Goal: Task Accomplishment & Management: Manage account settings

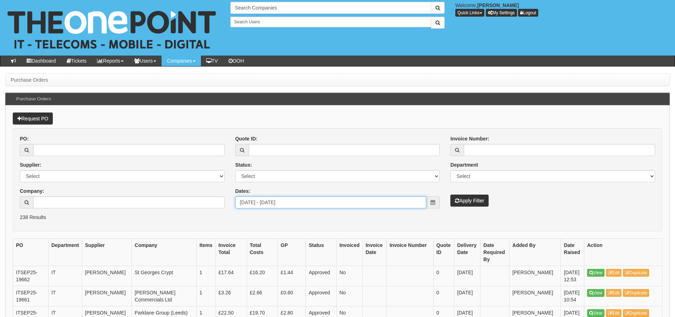
click at [309, 205] on input "2025-09-01 - 2025-09-30" at bounding box center [330, 203] width 191 height 12
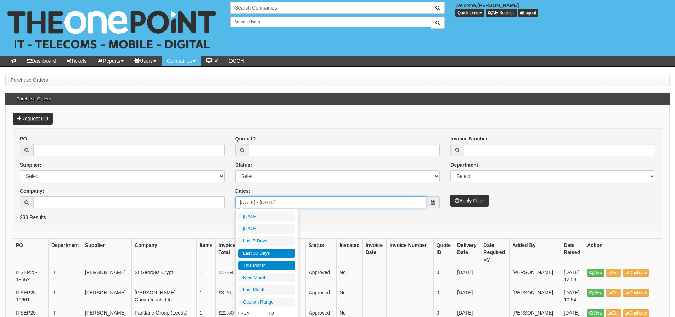
type input "2025-09-29"
type input "2025-09-24"
type input "2025-09-30"
type input "2025-10-01"
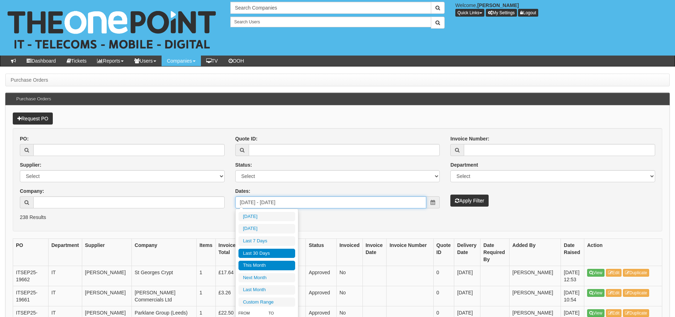
type input "2025-10-31"
type input "2025-09-01"
type input "2025-09-30"
type input "2025-10-01"
type input "2025-10-31"
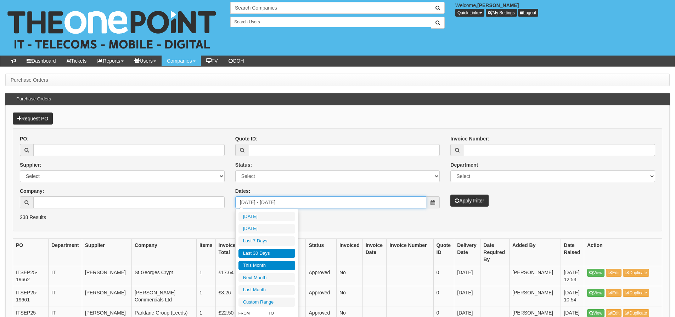
type input "2025-09-01"
type input "2025-09-30"
click at [266, 252] on li "Last 30 Days" at bounding box center [266, 254] width 57 height 10
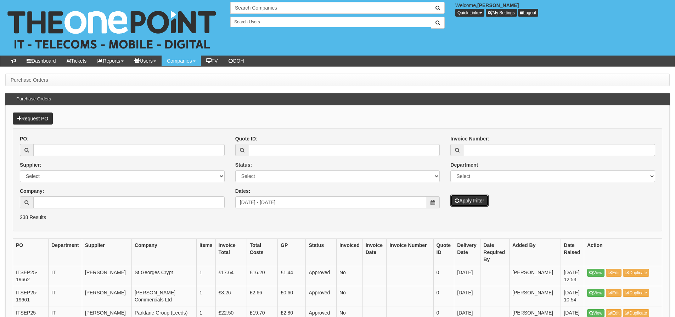
click at [459, 205] on button "Apply Filter" at bounding box center [469, 201] width 38 height 12
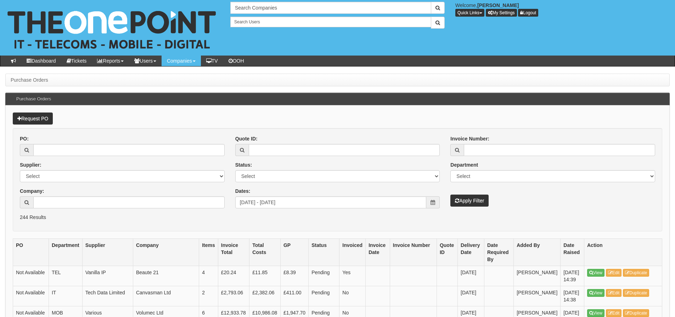
click at [199, 265] on th "Company" at bounding box center [166, 252] width 66 height 27
click at [281, 261] on th "Total Costs" at bounding box center [264, 252] width 31 height 27
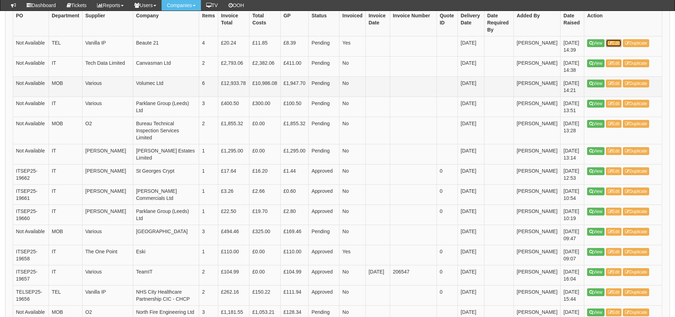
scroll to position [213, 0]
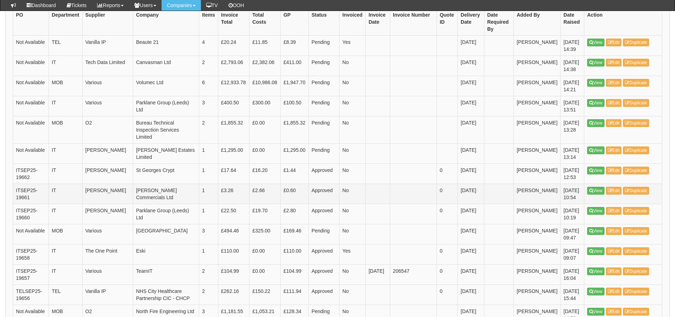
click at [475, 196] on td "1st Oct 2025" at bounding box center [471, 194] width 27 height 20
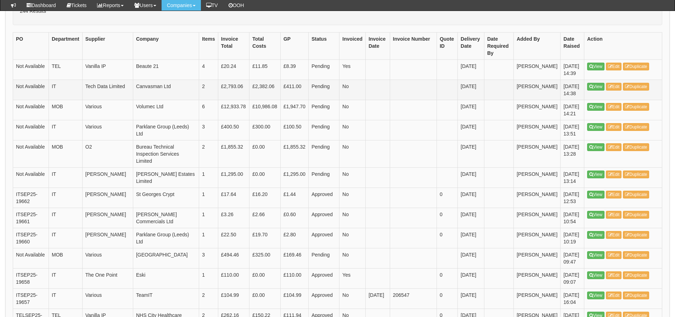
scroll to position [142, 0]
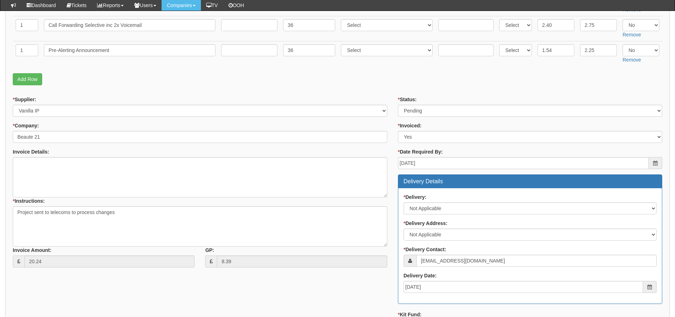
scroll to position [71, 0]
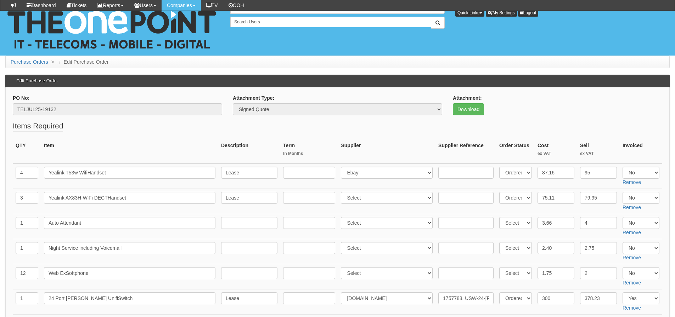
scroll to position [354, 0]
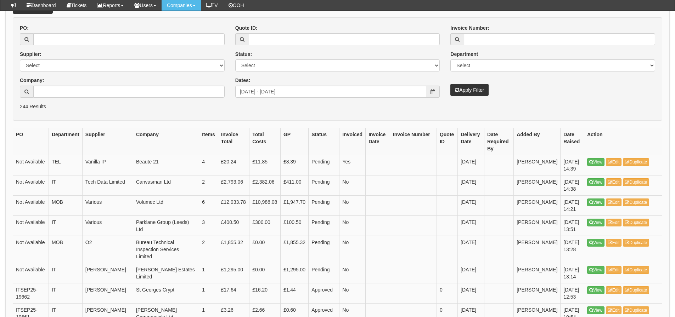
scroll to position [89, 0]
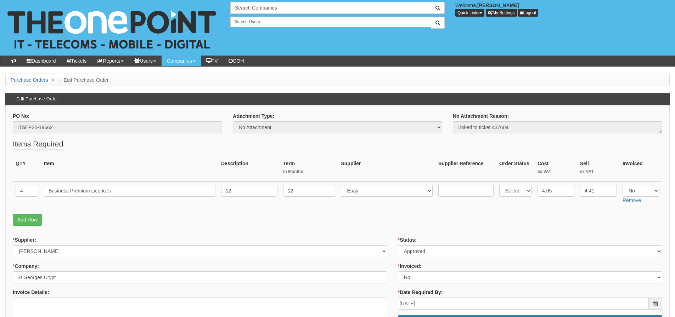
click at [78, 202] on td "Business Premium Licences" at bounding box center [129, 194] width 177 height 25
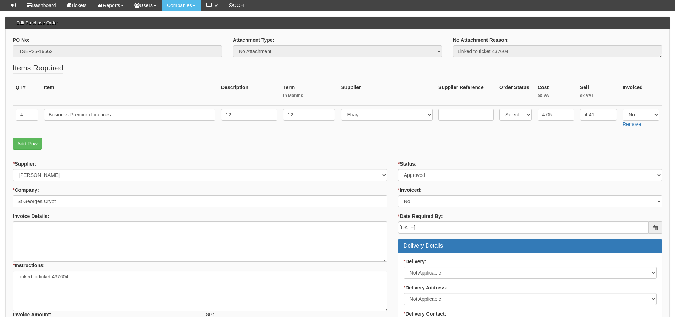
scroll to position [71, 0]
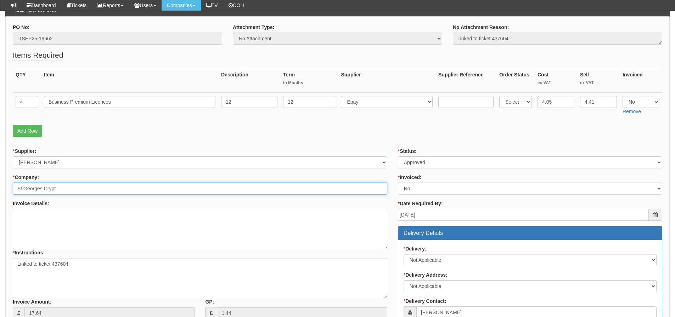
drag, startPoint x: 71, startPoint y: 192, endPoint x: 0, endPoint y: 180, distance: 72.2
click at [0, 180] on div "Purchase Orders > Edit Purchase Order Edit Purchase Order PO No: ITSEP25-19662 …" at bounding box center [337, 289] width 675 height 608
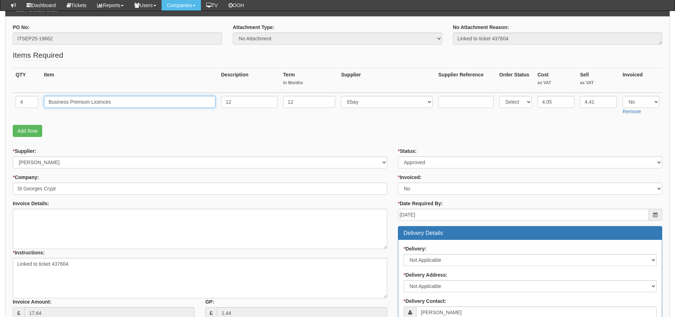
click at [121, 102] on input "Business Premium Licences" at bounding box center [129, 102] width 171 height 12
drag, startPoint x: 84, startPoint y: 102, endPoint x: 38, endPoint y: 103, distance: 46.4
click at [38, 103] on tr "4 Business Premium Licences 12 12 Select 123 REG.co.uk 1Password 3 4Gon AA Jone…" at bounding box center [337, 105] width 649 height 25
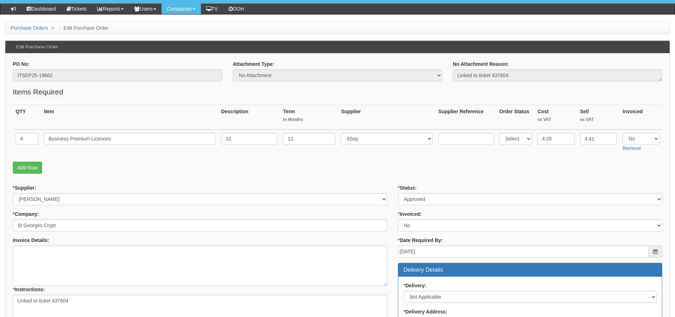
scroll to position [0, 0]
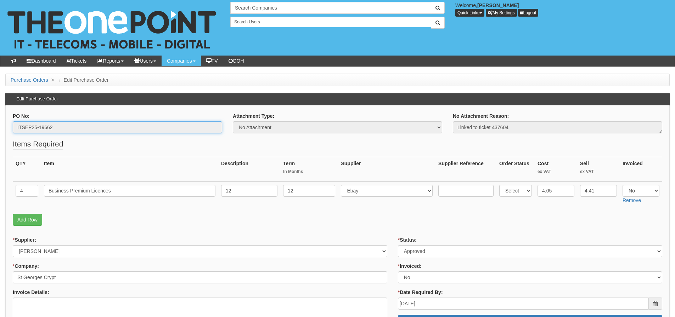
drag, startPoint x: 56, startPoint y: 130, endPoint x: 0, endPoint y: 120, distance: 57.3
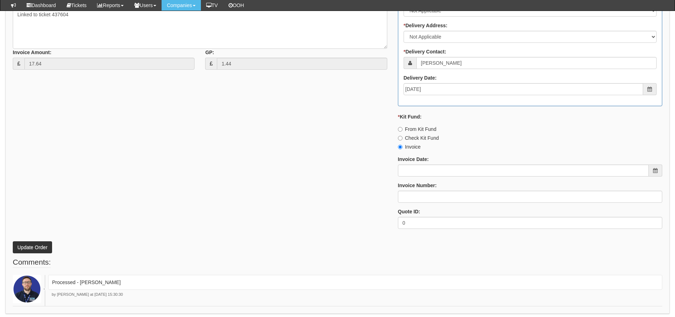
scroll to position [346, 0]
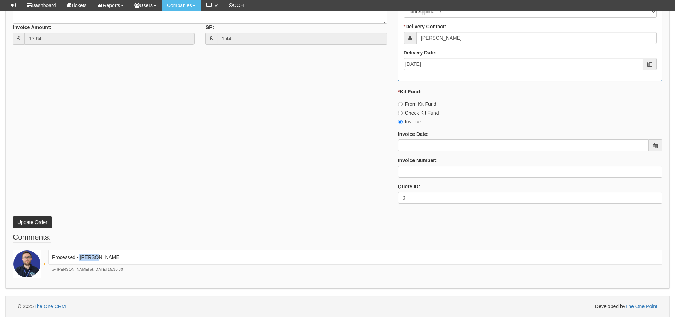
drag, startPoint x: 130, startPoint y: 254, endPoint x: 79, endPoint y: 257, distance: 51.4
click at [79, 257] on p "Processed - Ingram" at bounding box center [355, 257] width 606 height 7
copy p "[PERSON_NAME]"
click at [81, 258] on p "Processed - Ingram" at bounding box center [355, 257] width 606 height 7
click at [79, 256] on p "Processed - Ingram" at bounding box center [355, 257] width 606 height 7
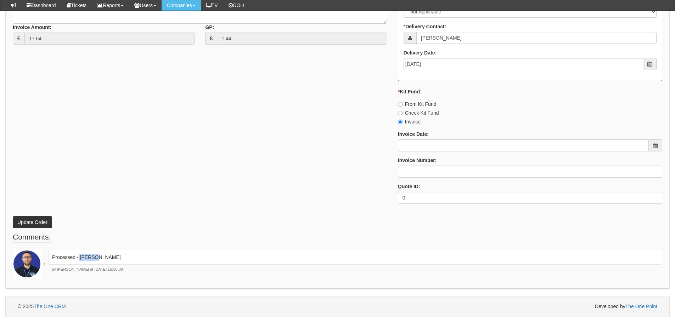
click at [102, 258] on p "Processed - Ingram" at bounding box center [355, 257] width 606 height 7
drag, startPoint x: 101, startPoint y: 258, endPoint x: 79, endPoint y: 260, distance: 21.3
click at [79, 260] on p "Processed - Ingram" at bounding box center [355, 257] width 606 height 7
copy p "[PERSON_NAME]"
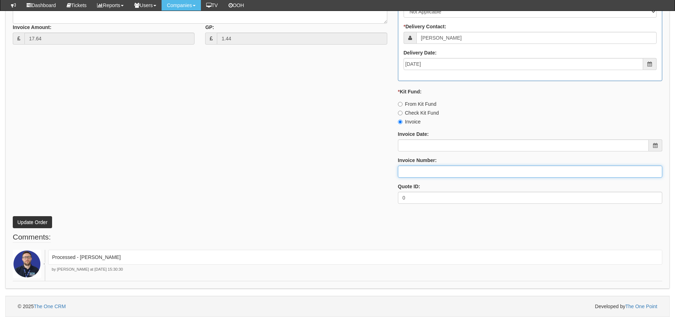
click at [455, 171] on input "Invoice Number:" at bounding box center [530, 172] width 264 height 12
paste input "[PERSON_NAME]"
type input "[PERSON_NAME]"
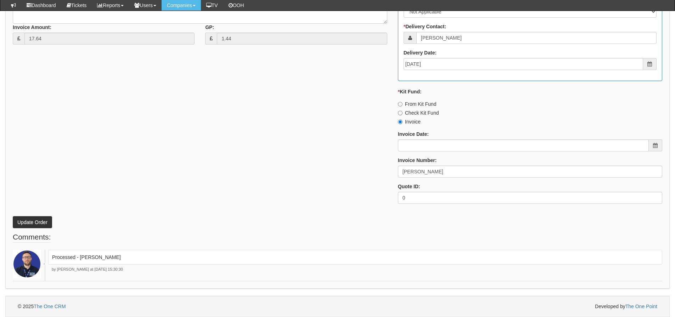
drag, startPoint x: 278, startPoint y: 171, endPoint x: 266, endPoint y: 171, distance: 12.8
click at [278, 171] on div "* Supplier: Select 123 REG.co.uk 1Password 3 4Gon AA Jones Electric Ltd Abzorb …" at bounding box center [337, 41] width 660 height 337
click at [41, 222] on button "Update Order" at bounding box center [32, 222] width 39 height 12
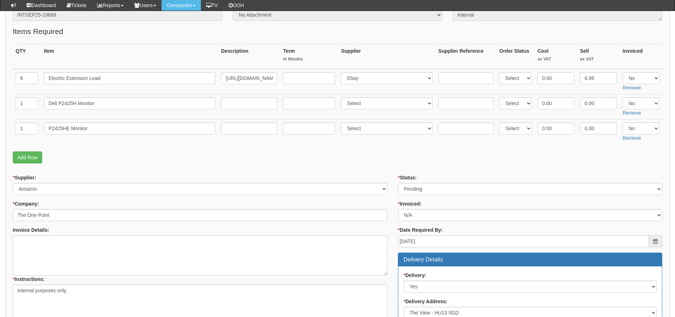
scroll to position [59, 0]
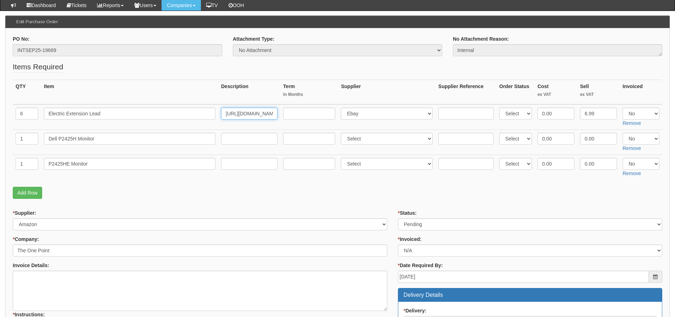
click at [225, 115] on input "[URL][DOMAIN_NAME]" at bounding box center [249, 114] width 56 height 12
drag, startPoint x: 224, startPoint y: 114, endPoint x: 415, endPoint y: 124, distance: 190.9
click at [415, 124] on tr "6 Electric Extension Lead [URL][DOMAIN_NAME] Select 123 [DOMAIN_NAME] 1Password…" at bounding box center [337, 118] width 649 height 26
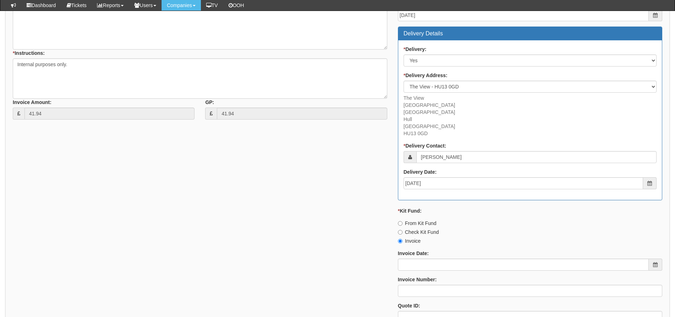
scroll to position [449, 0]
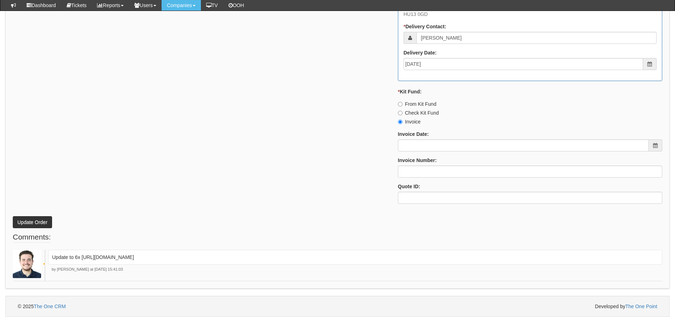
drag, startPoint x: 81, startPoint y: 247, endPoint x: 397, endPoint y: 262, distance: 315.6
click at [406, 261] on p "Update to 6x https://www.amazon.co.uk/Pro-Elec-SC205-Extension-Surge-Protection…" at bounding box center [355, 257] width 606 height 7
copy p "https://www.amazon.co.uk/Pro-Elec-SC205-Extension-Surge-Protection-White/dp/B00…"
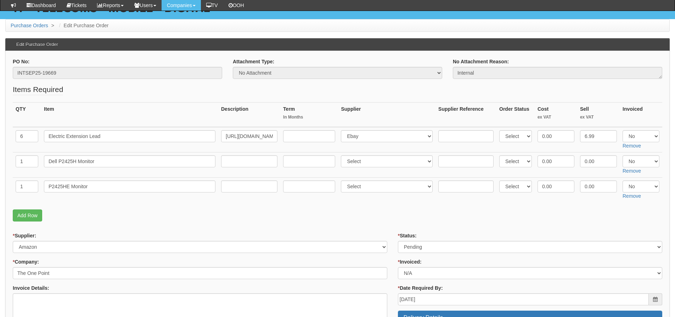
scroll to position [24, 0]
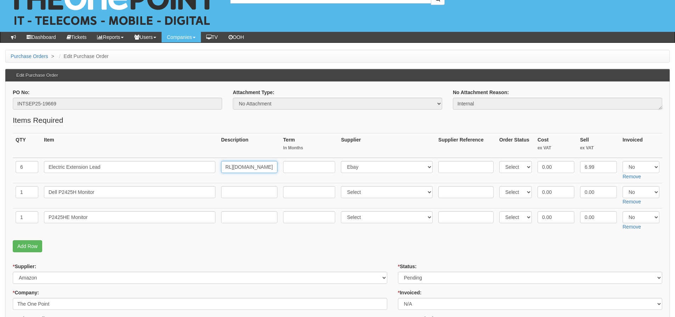
drag, startPoint x: 222, startPoint y: 164, endPoint x: 440, endPoint y: 156, distance: 218.0
click at [440, 156] on table "QTY Item Description Term In Months Supplier Supplier Reference Order Status Co…" at bounding box center [337, 183] width 649 height 100
paste input "Pro-Elec-SC205-Extension-Surge-Protection-White/dp/B00DVHLFOE/ref=sr_1_6?crid=6…"
type input "https://www.amazon.co.uk/Pro-Elec-SC205-Extension-Surge-Protection-White/dp/B00…"
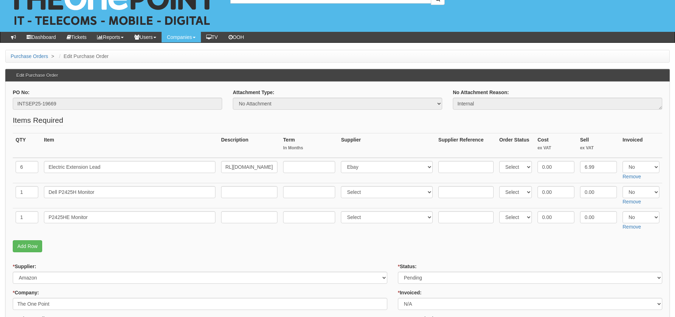
scroll to position [0, 0]
click at [391, 126] on fieldset "Items Required QTY Item Description Term In Months Supplier Supplier Reference …" at bounding box center [337, 185] width 649 height 141
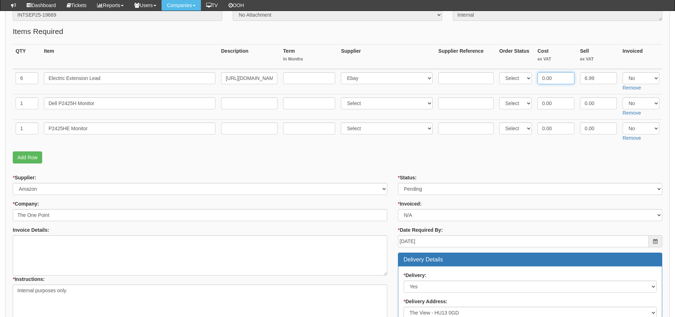
drag, startPoint x: 561, startPoint y: 80, endPoint x: 519, endPoint y: 87, distance: 43.1
click at [519, 87] on tr "6 Electric Extension Lead https://www.amazon.co.uk/Pro-Elec-SC205-Extension-Sur…" at bounding box center [337, 82] width 649 height 26
type input "8.33"
type input "0"
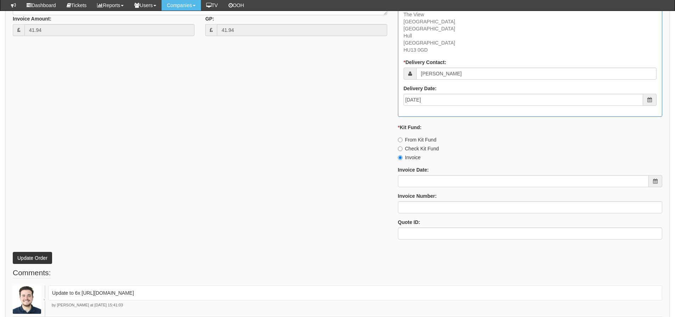
scroll to position [413, 0]
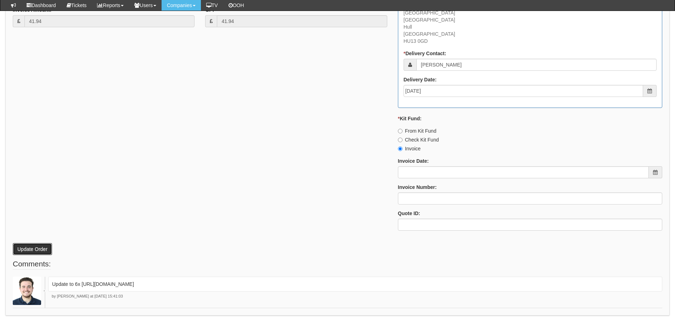
click at [47, 255] on button "Update Order" at bounding box center [32, 249] width 39 height 12
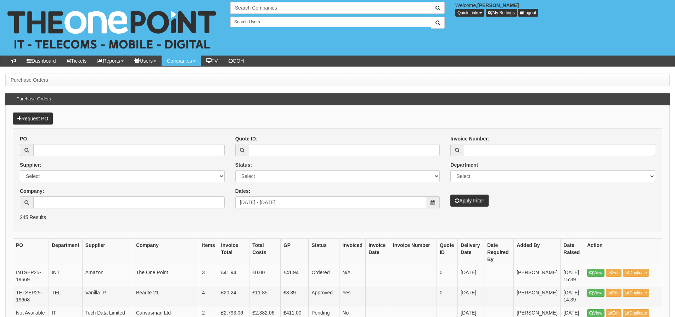
scroll to position [107, 0]
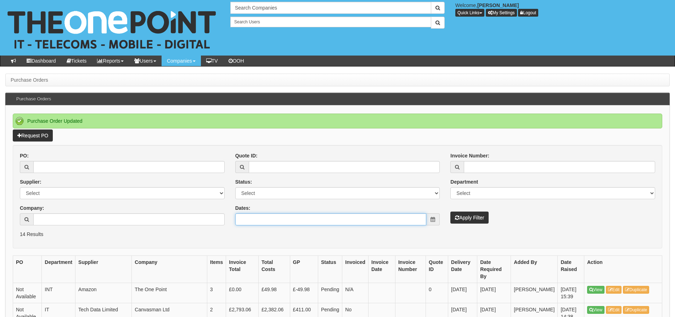
click at [265, 223] on input "Dates:" at bounding box center [330, 220] width 191 height 12
